Goal: Task Accomplishment & Management: Manage account settings

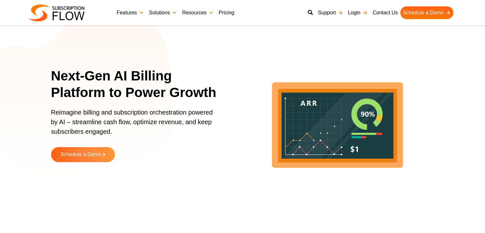
click at [354, 12] on link "Login" at bounding box center [358, 12] width 25 height 13
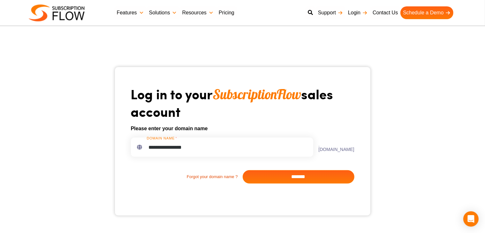
type input "**********"
click at [316, 181] on input "*******" at bounding box center [299, 176] width 112 height 13
